Goal: Find specific page/section: Find specific page/section

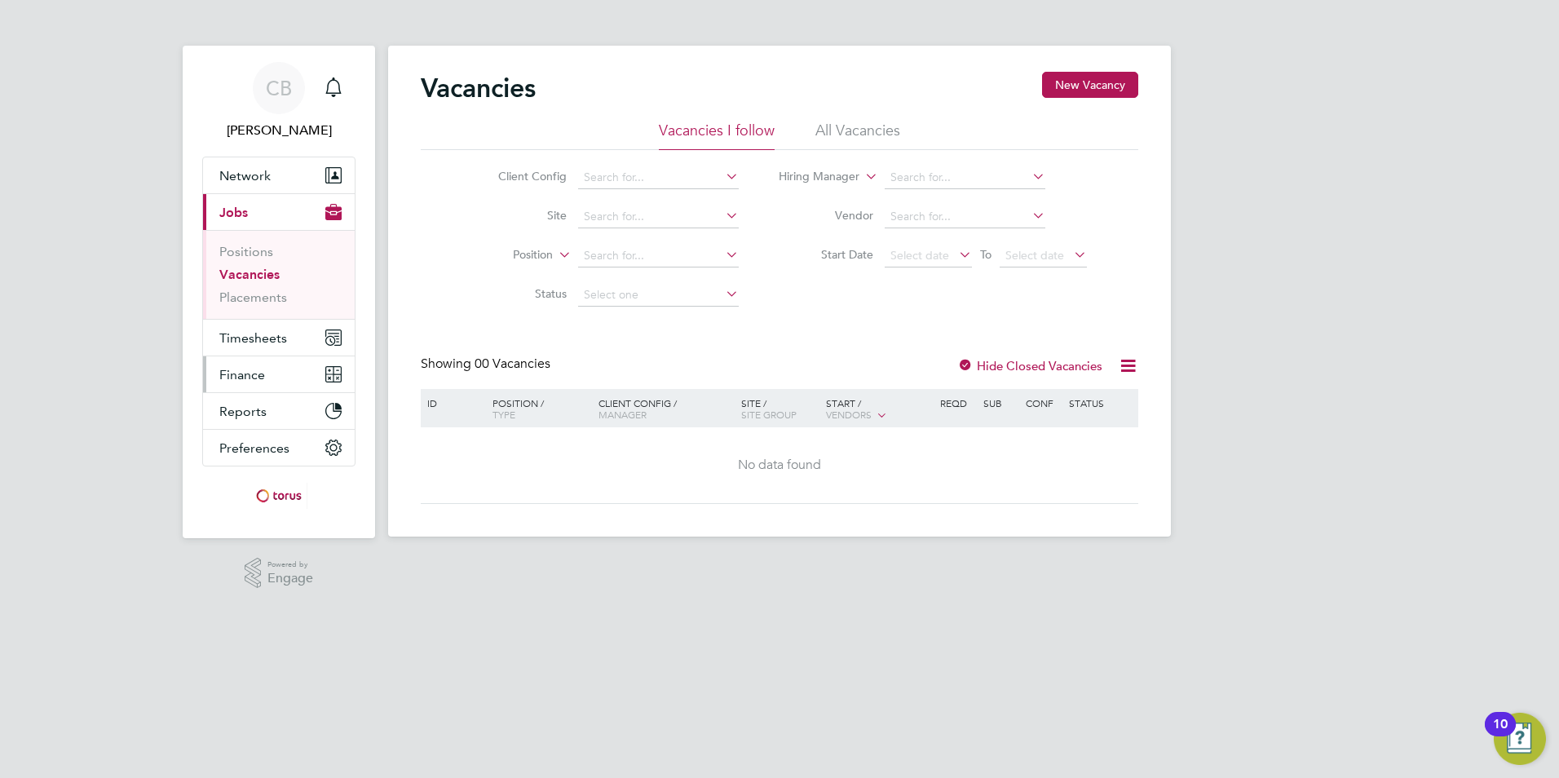
click at [236, 372] on span "Finance" at bounding box center [242, 374] width 46 height 15
click at [245, 341] on link "Invoices & Credit Notes" at bounding box center [270, 333] width 102 height 32
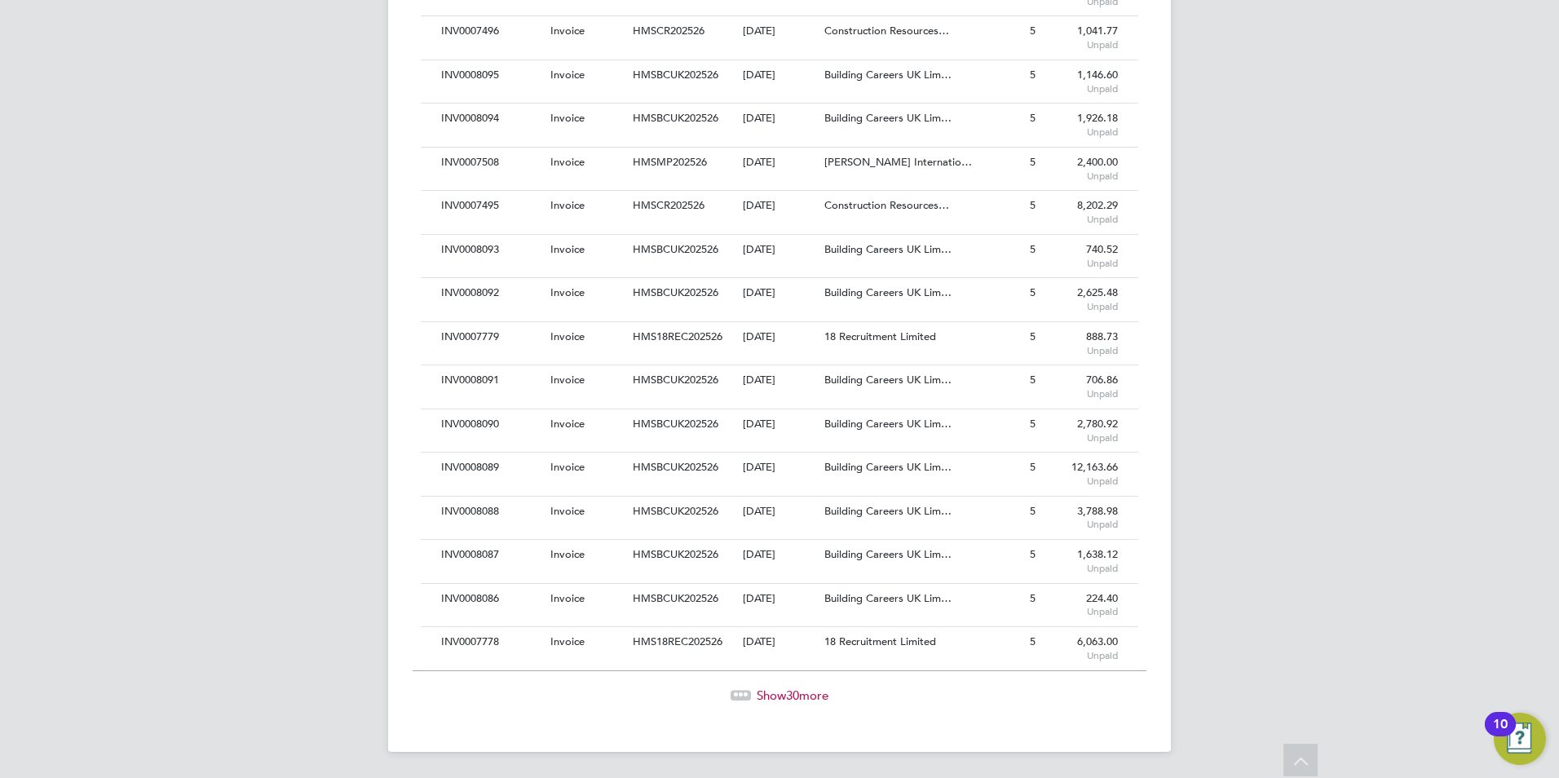
click at [769, 693] on span "Show 30 more" at bounding box center [793, 695] width 72 height 15
click at [739, 694] on icon at bounding box center [741, 692] width 5 height 5
click at [739, 694] on icon at bounding box center [741, 693] width 5 height 5
click at [739, 695] on icon at bounding box center [741, 692] width 5 height 5
click at [739, 694] on icon at bounding box center [741, 693] width 5 height 5
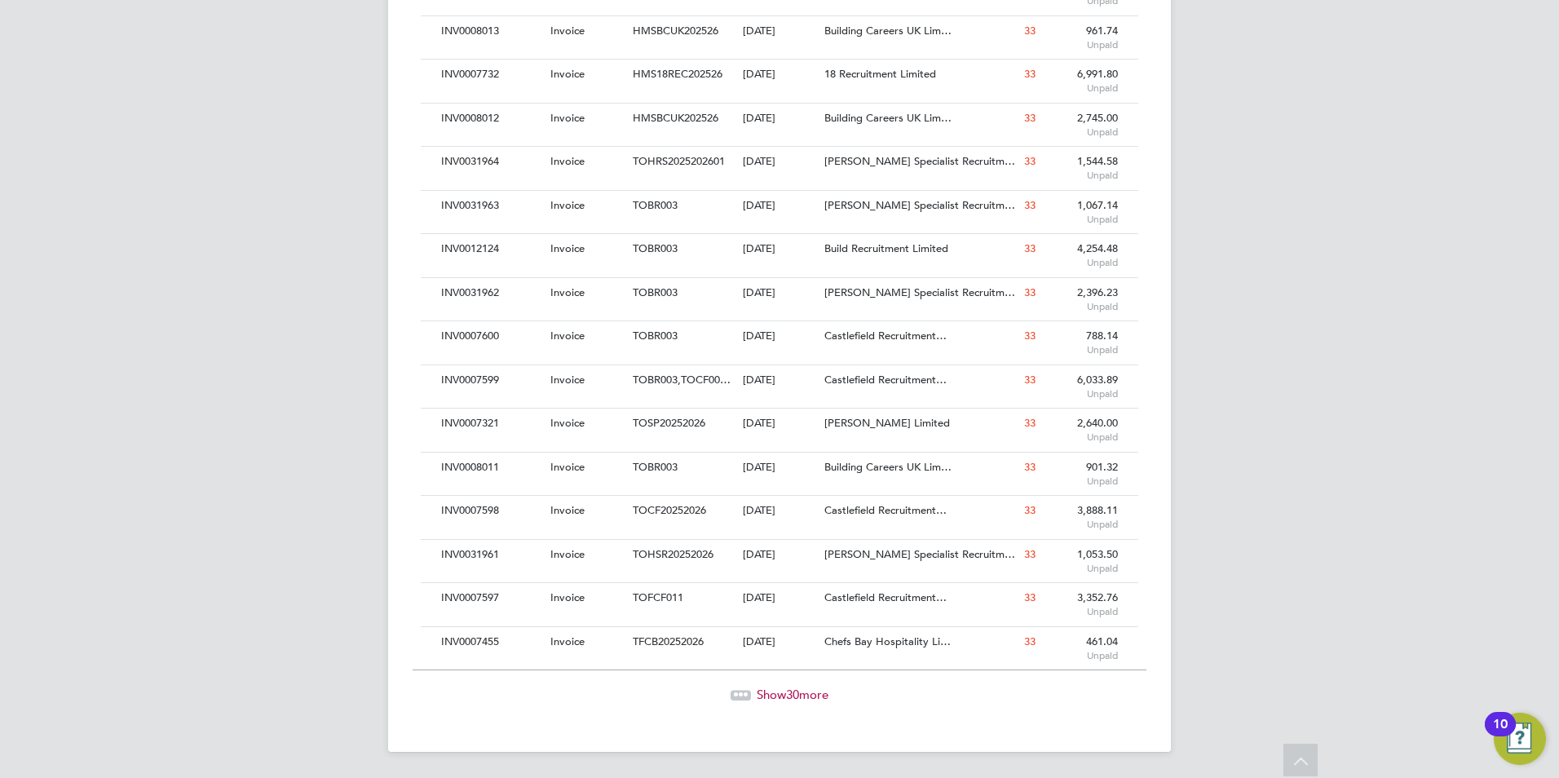
click at [733, 692] on icon at bounding box center [735, 692] width 5 height 5
click at [744, 695] on icon at bounding box center [746, 693] width 5 height 5
click at [733, 692] on icon at bounding box center [735, 692] width 5 height 5
click at [739, 691] on icon at bounding box center [741, 693] width 5 height 5
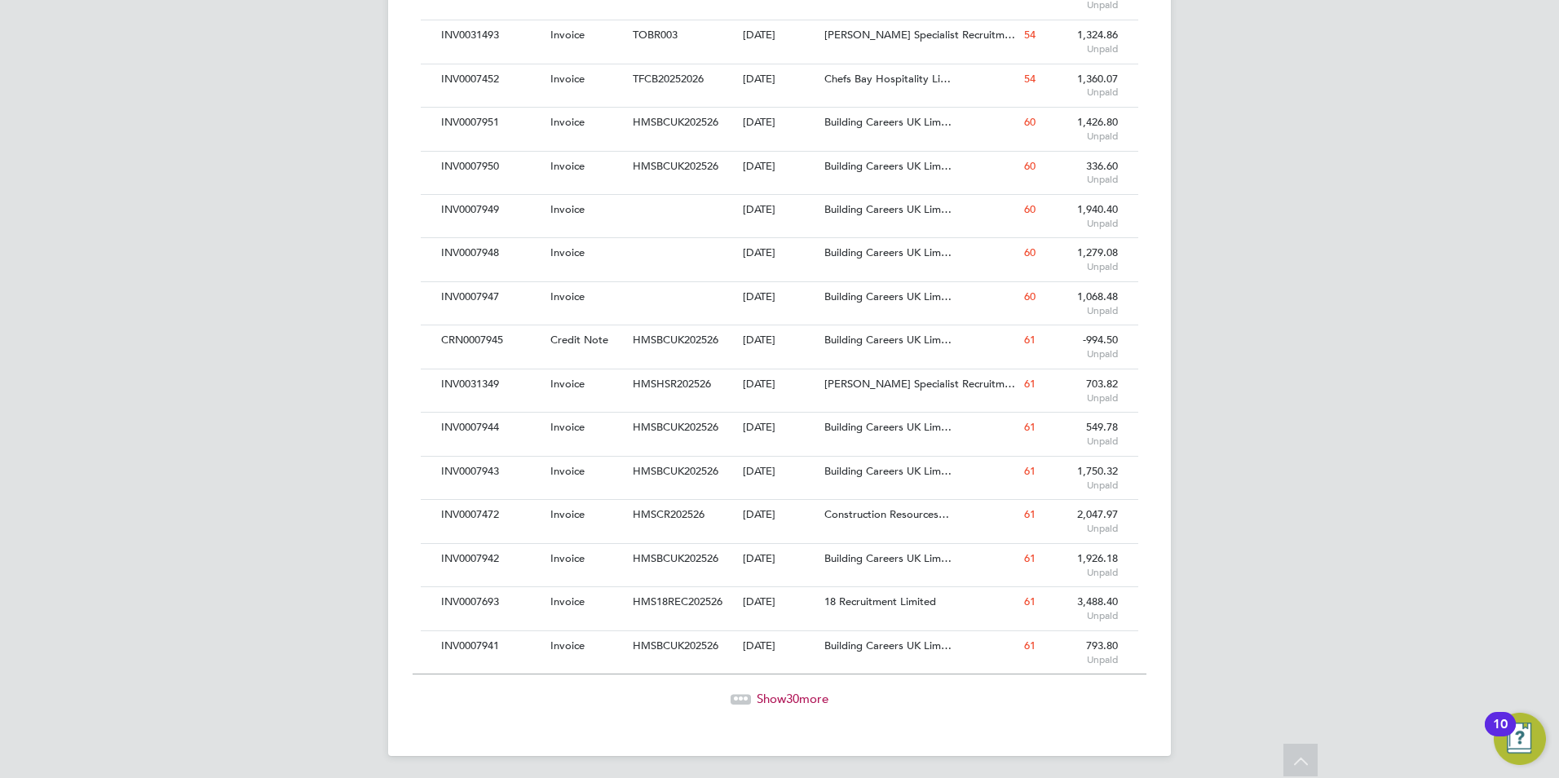
click at [745, 701] on div at bounding box center [741, 699] width 20 height 10
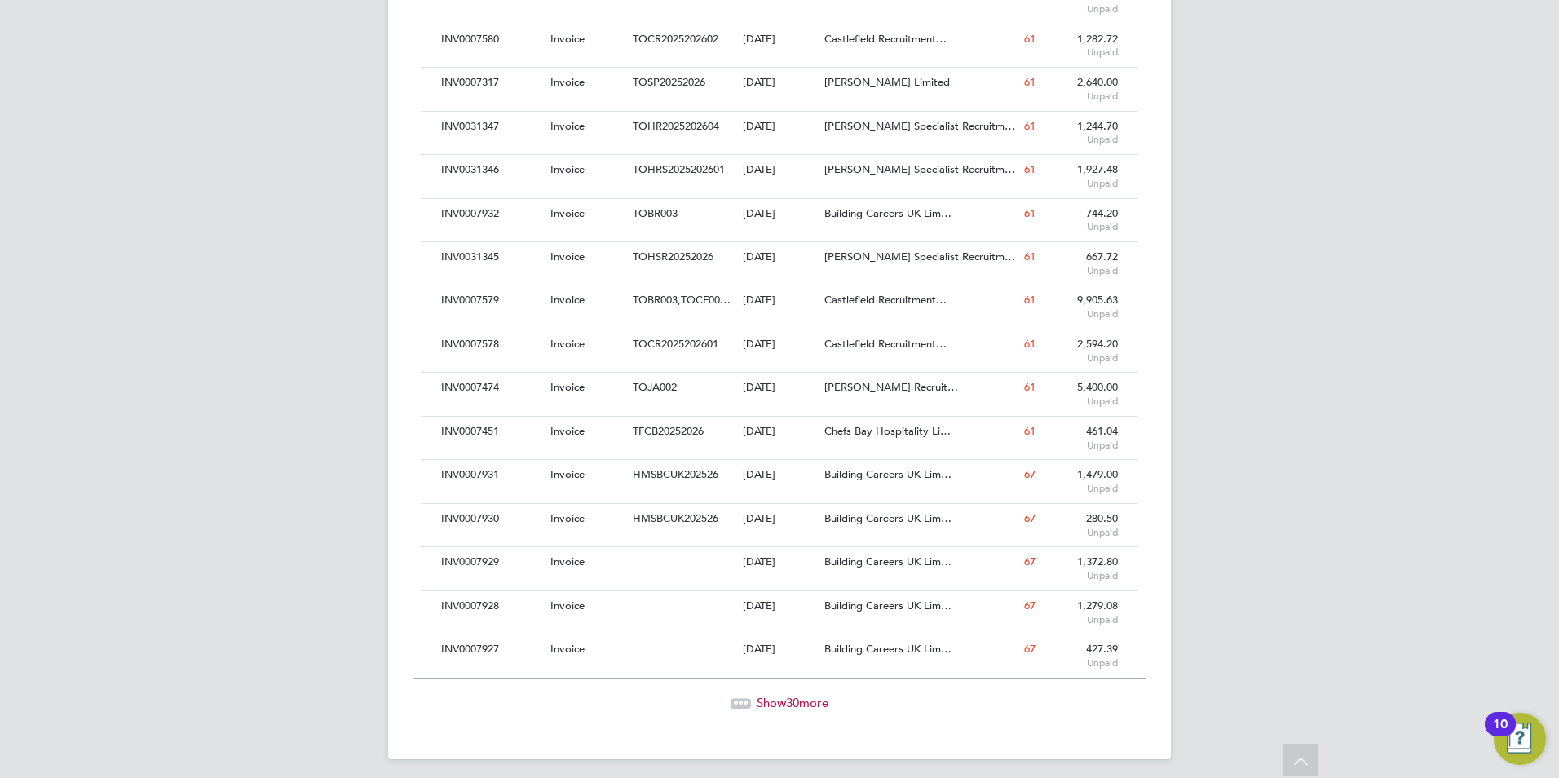
click at [744, 699] on icon at bounding box center [746, 700] width 5 height 5
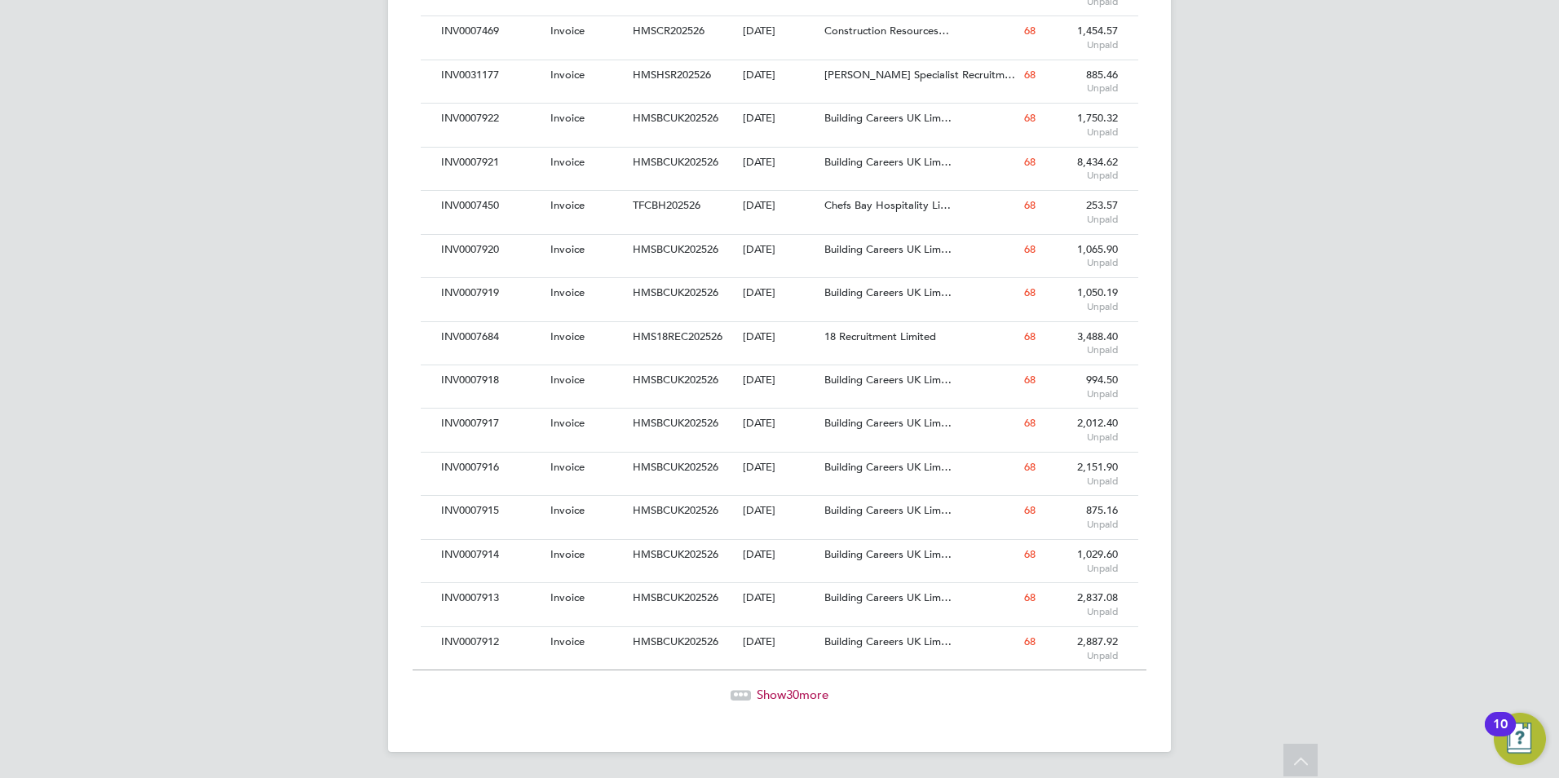
click at [739, 694] on icon at bounding box center [741, 692] width 5 height 5
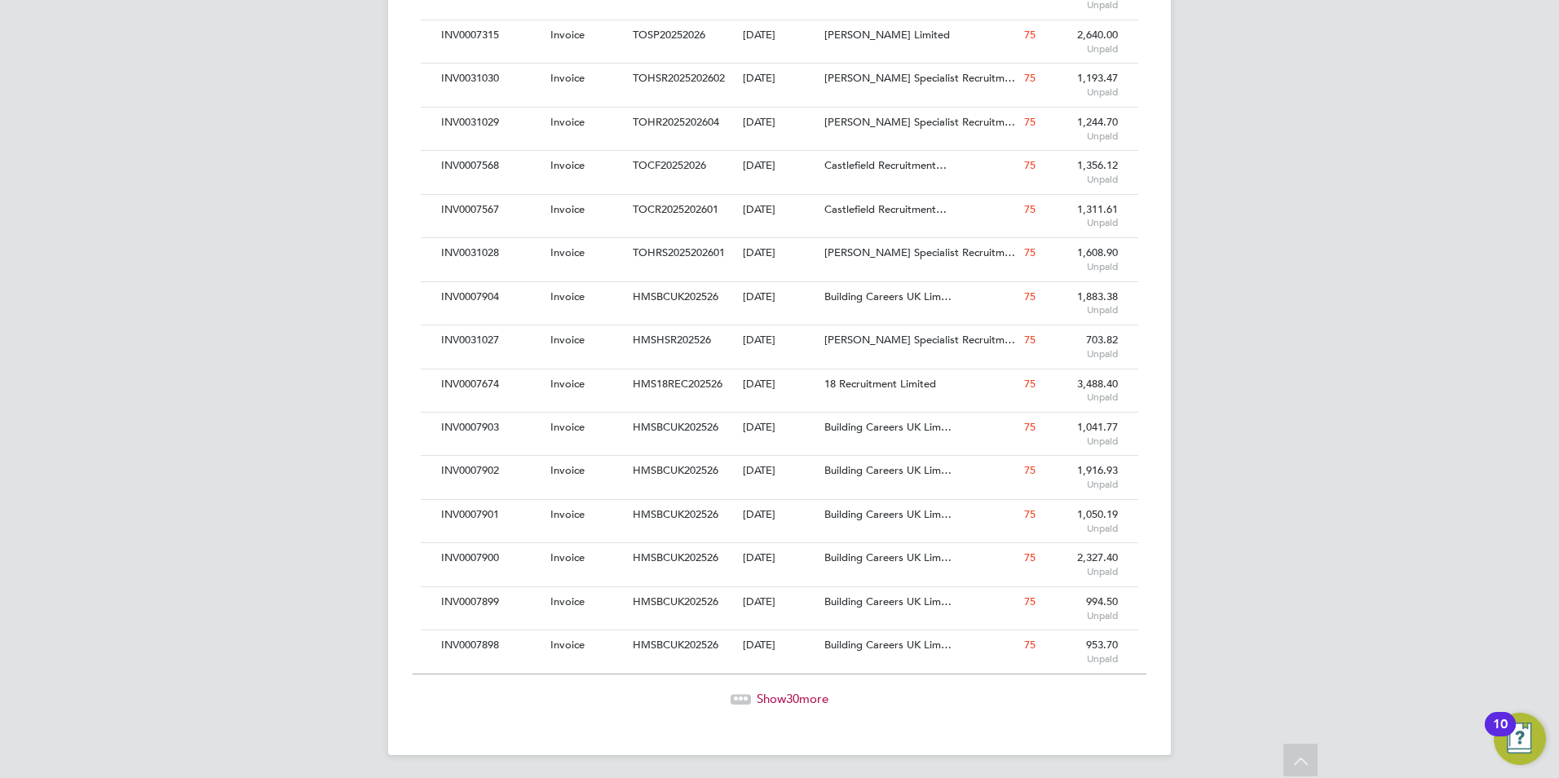
click at [733, 702] on div at bounding box center [741, 699] width 20 height 10
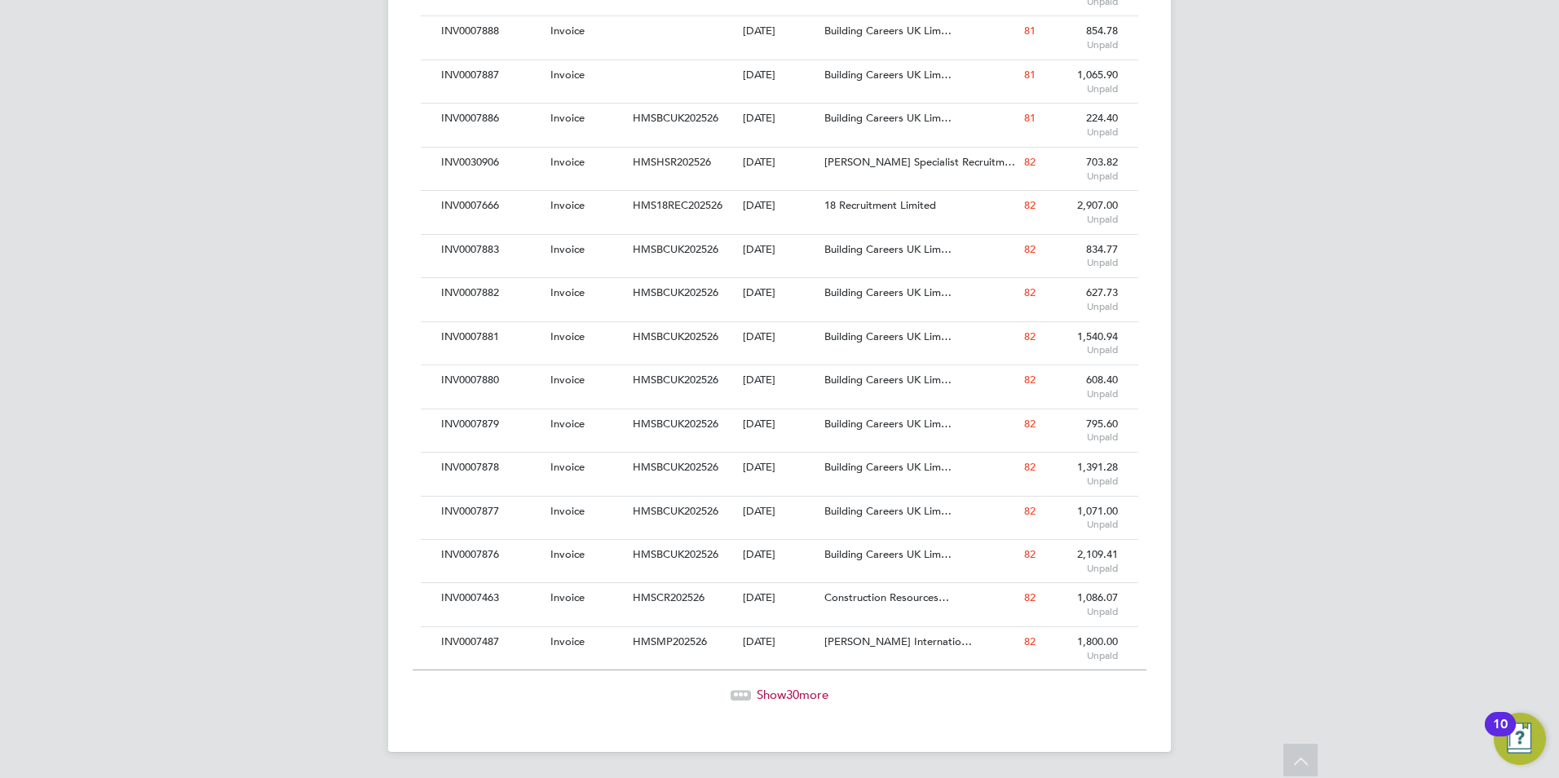
click at [739, 694] on icon at bounding box center [741, 692] width 5 height 5
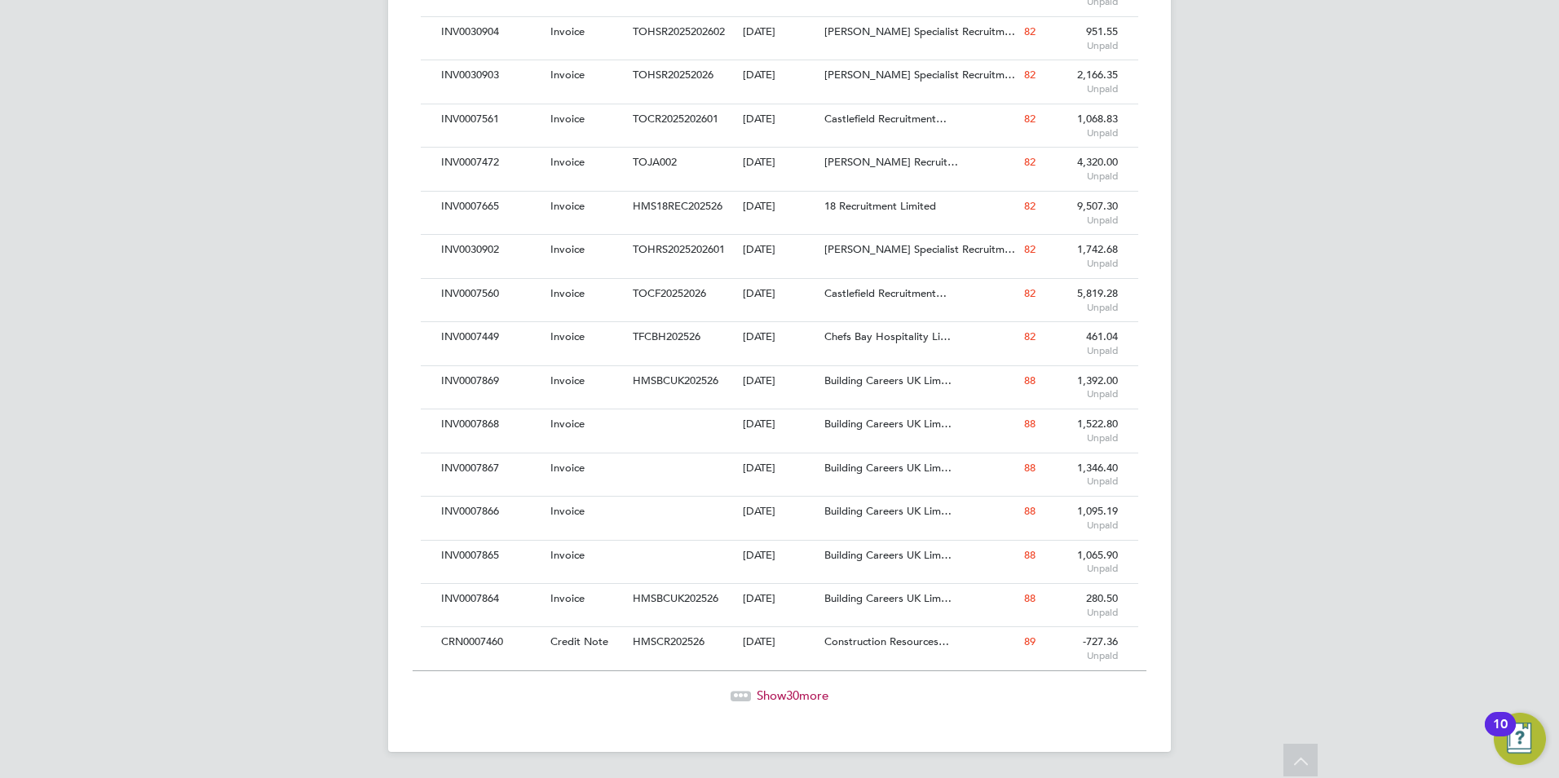
click at [733, 695] on icon at bounding box center [735, 693] width 5 height 5
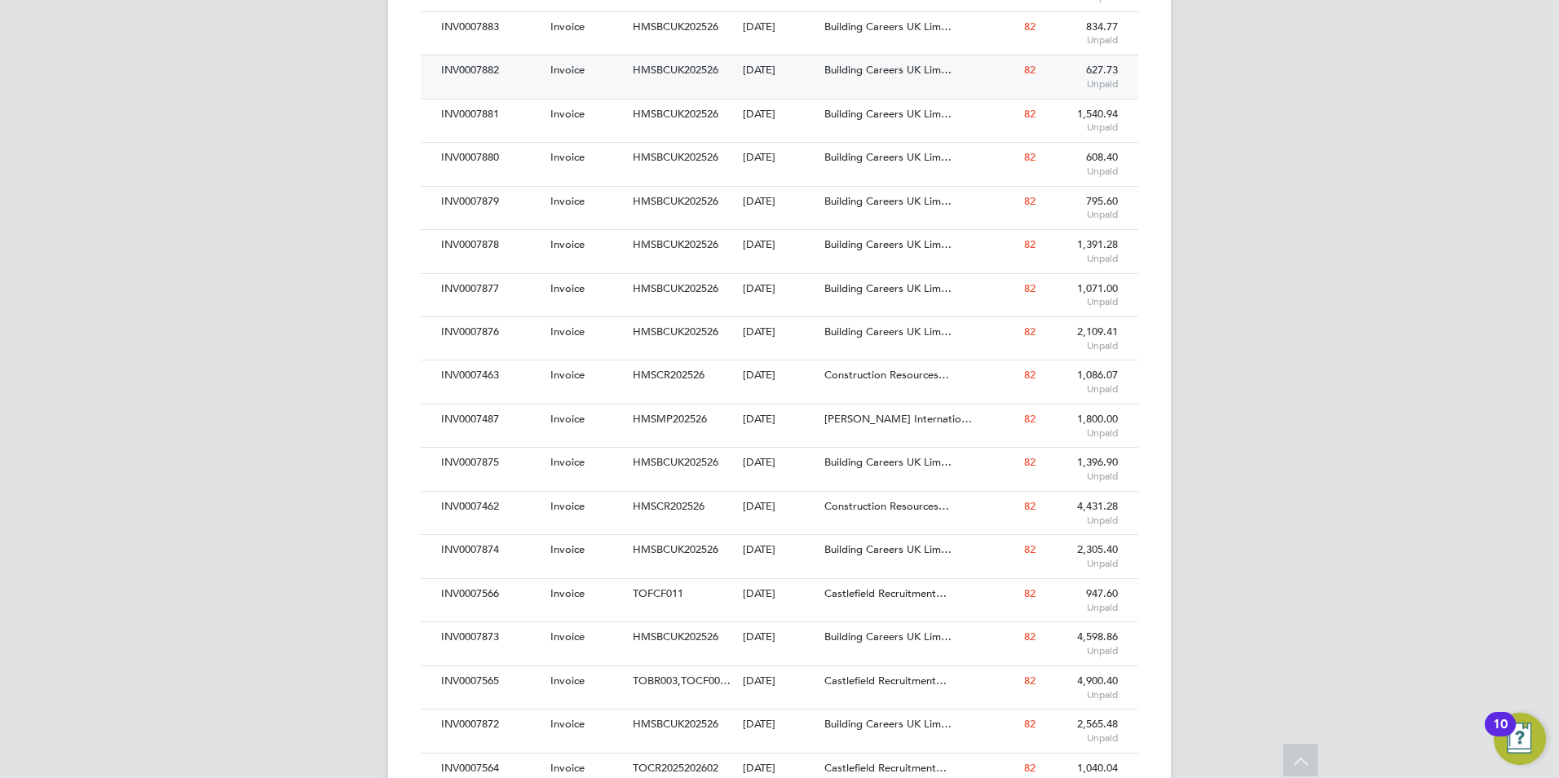
scroll to position [18443, 0]
